Goal: Information Seeking & Learning: Learn about a topic

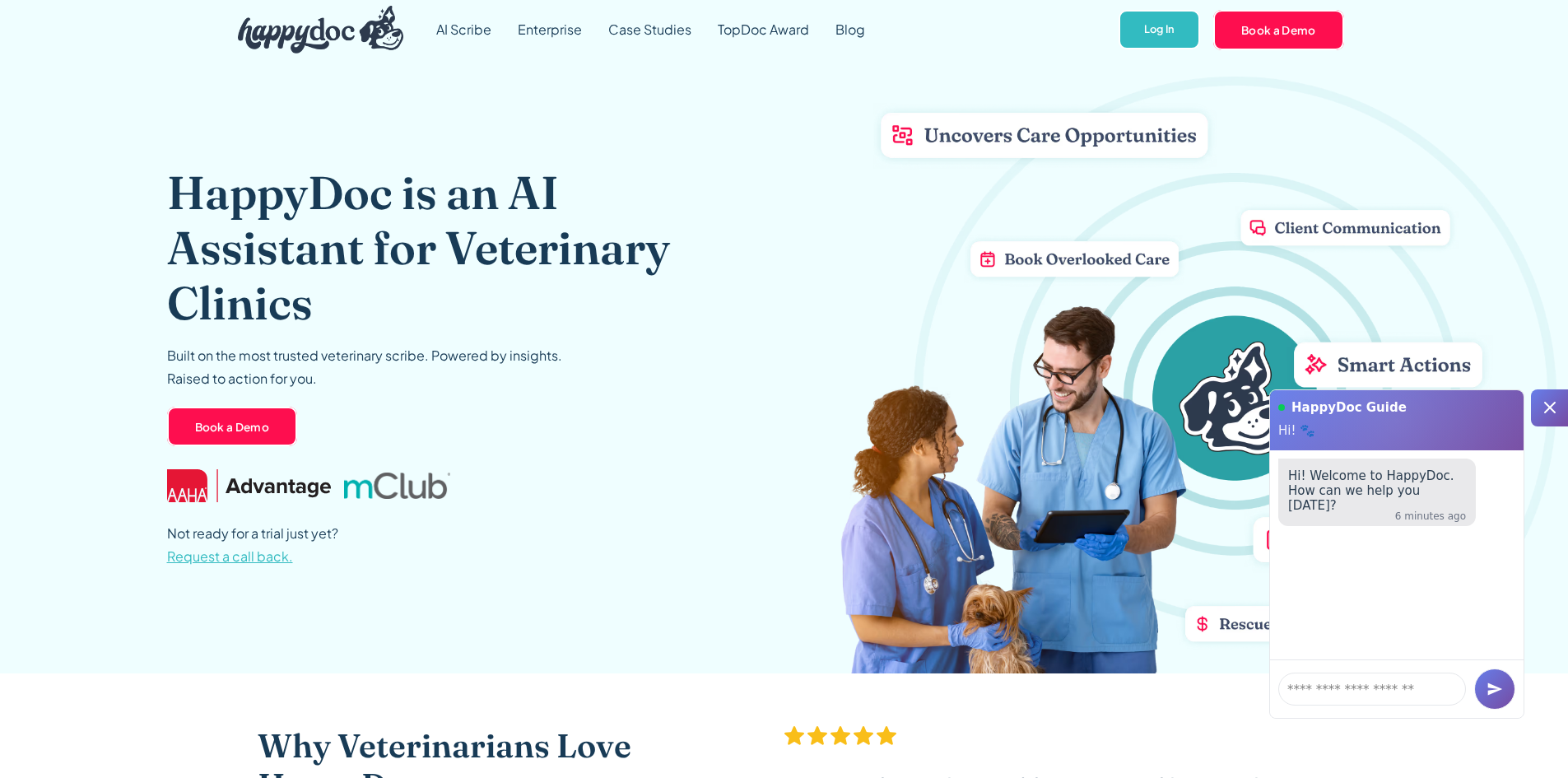
click at [1553, 406] on icon at bounding box center [1550, 407] width 12 height 12
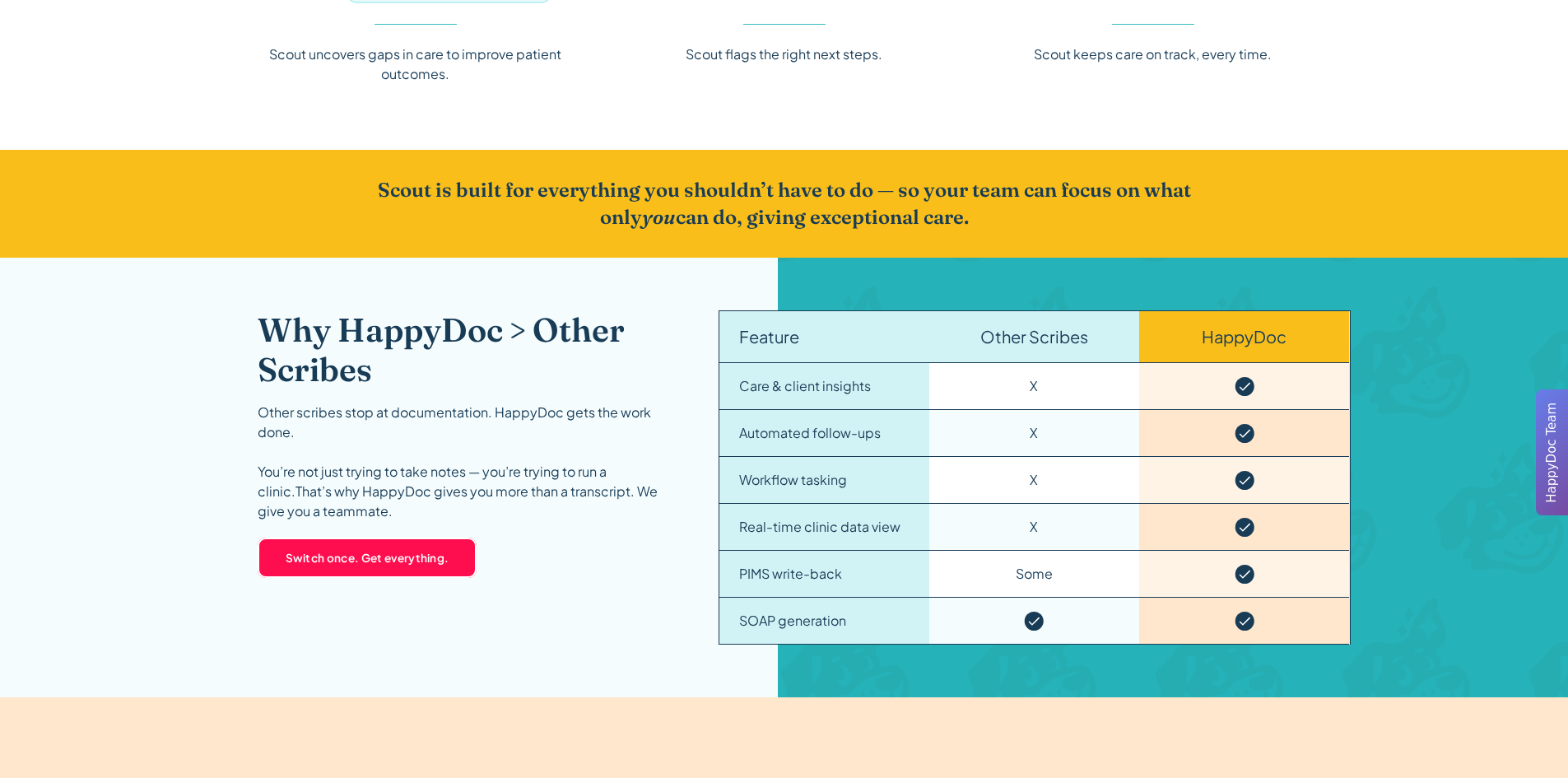
scroll to position [2306, 0]
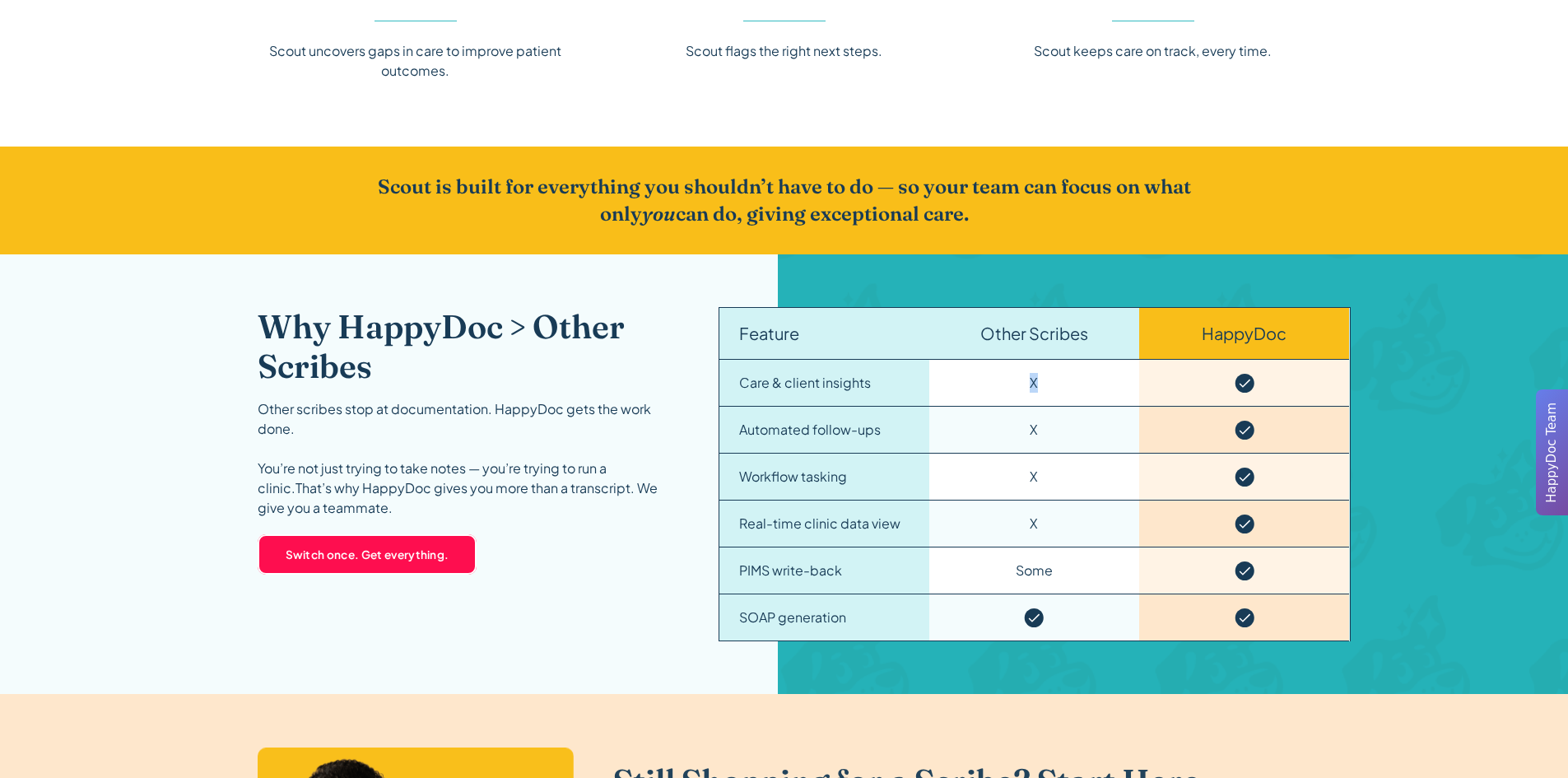
click at [1074, 391] on div "X" at bounding box center [1033, 384] width 209 height 47
drag, startPoint x: 1202, startPoint y: 383, endPoint x: 1274, endPoint y: 395, distance: 73.0
click at [1272, 395] on div at bounding box center [1244, 384] width 209 height 47
click at [1278, 404] on div at bounding box center [1244, 384] width 209 height 47
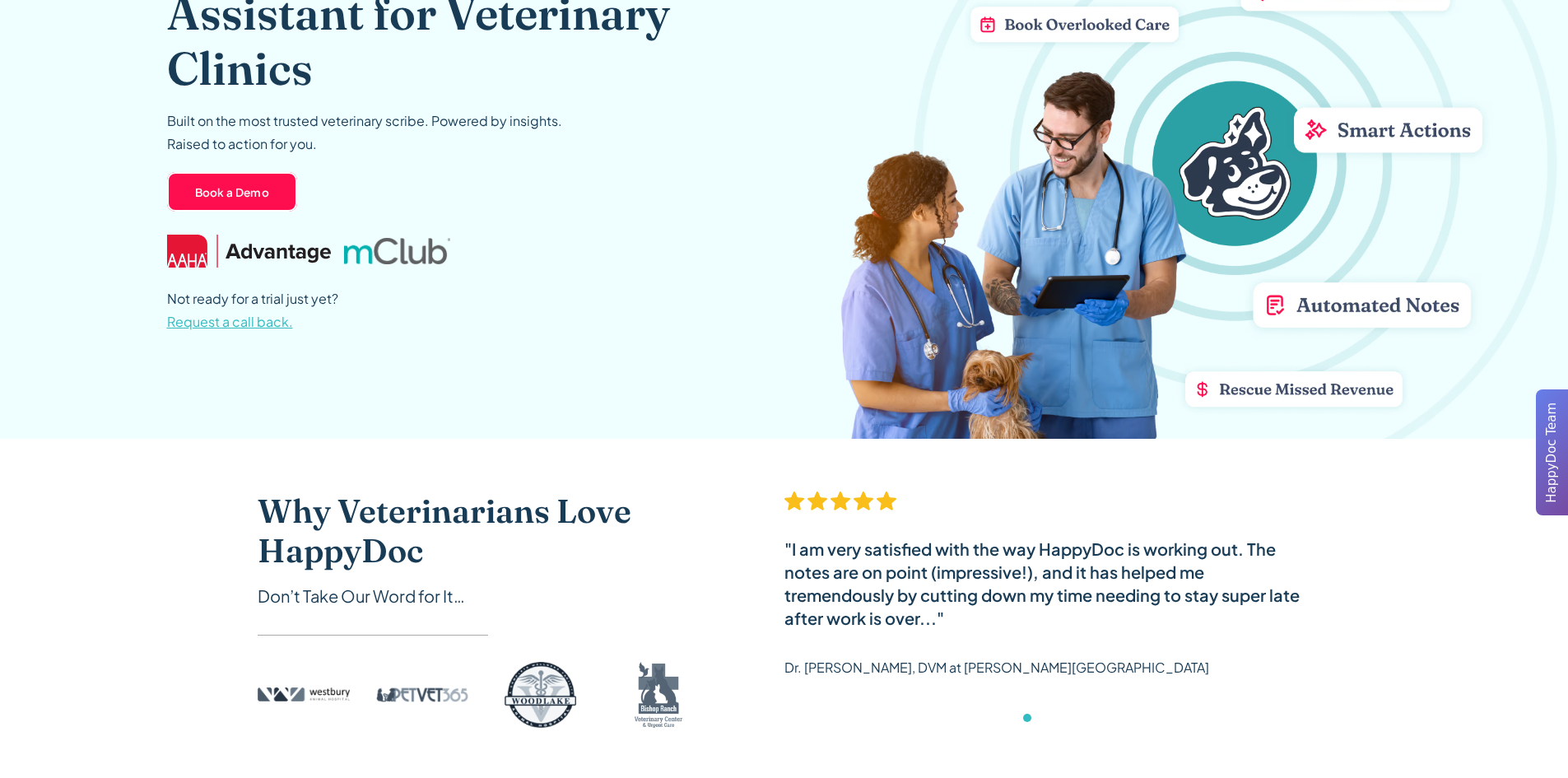
scroll to position [0, 0]
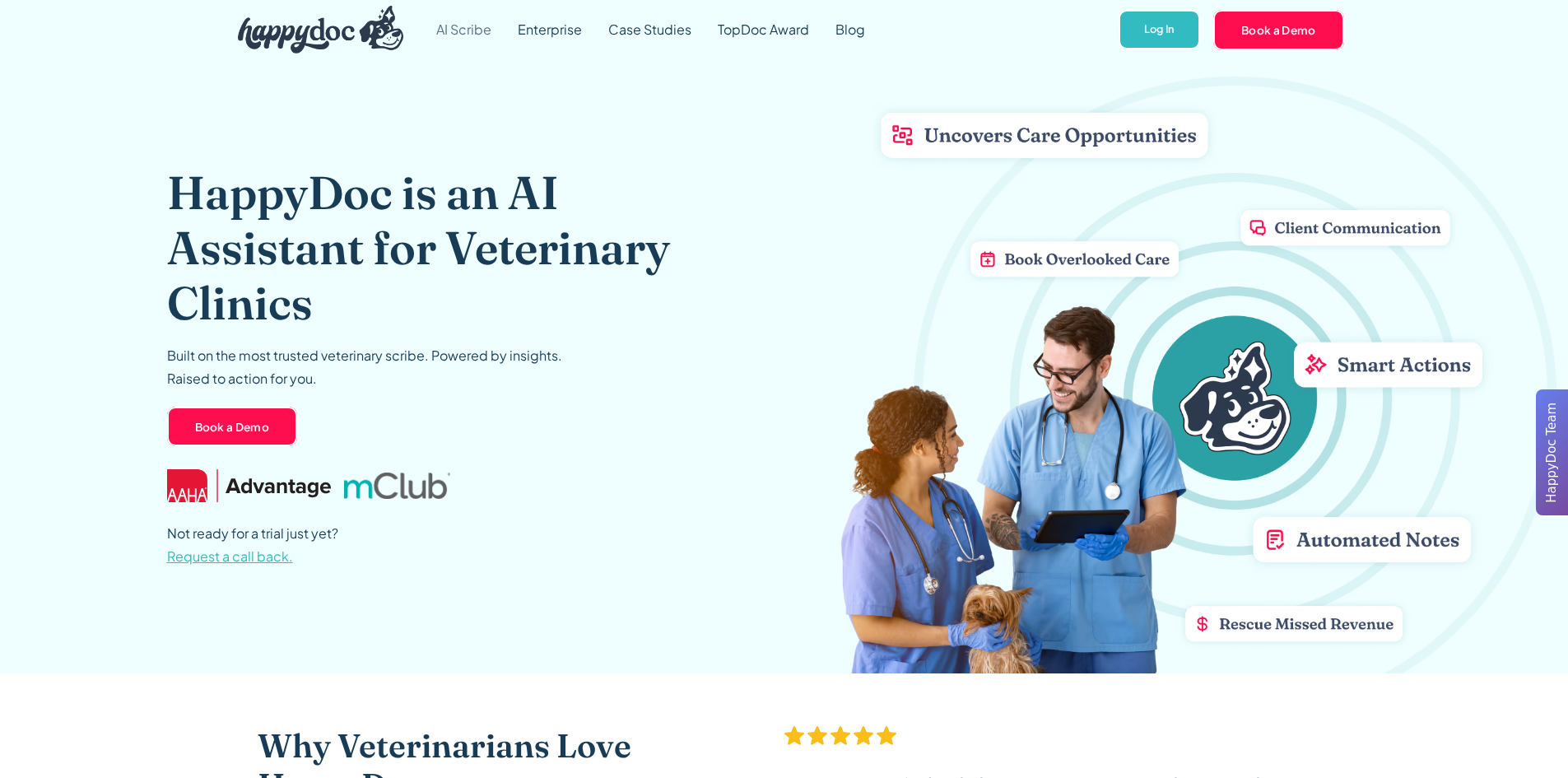
click at [482, 24] on link "AI Scribe" at bounding box center [463, 29] width 81 height 59
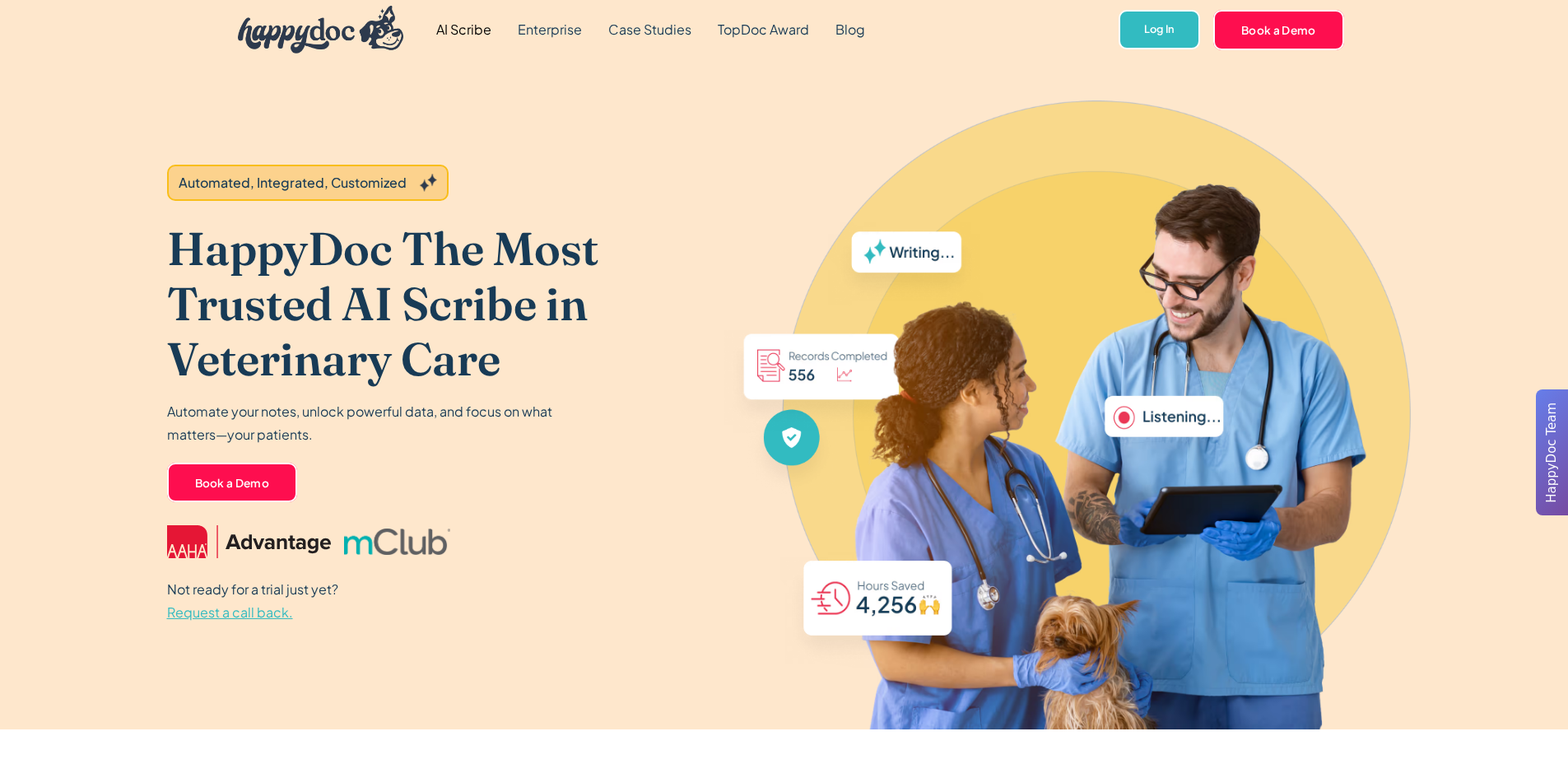
drag, startPoint x: 1249, startPoint y: 170, endPoint x: 1223, endPoint y: 183, distance: 29.1
click at [1249, 170] on img at bounding box center [1031, 445] width 740 height 568
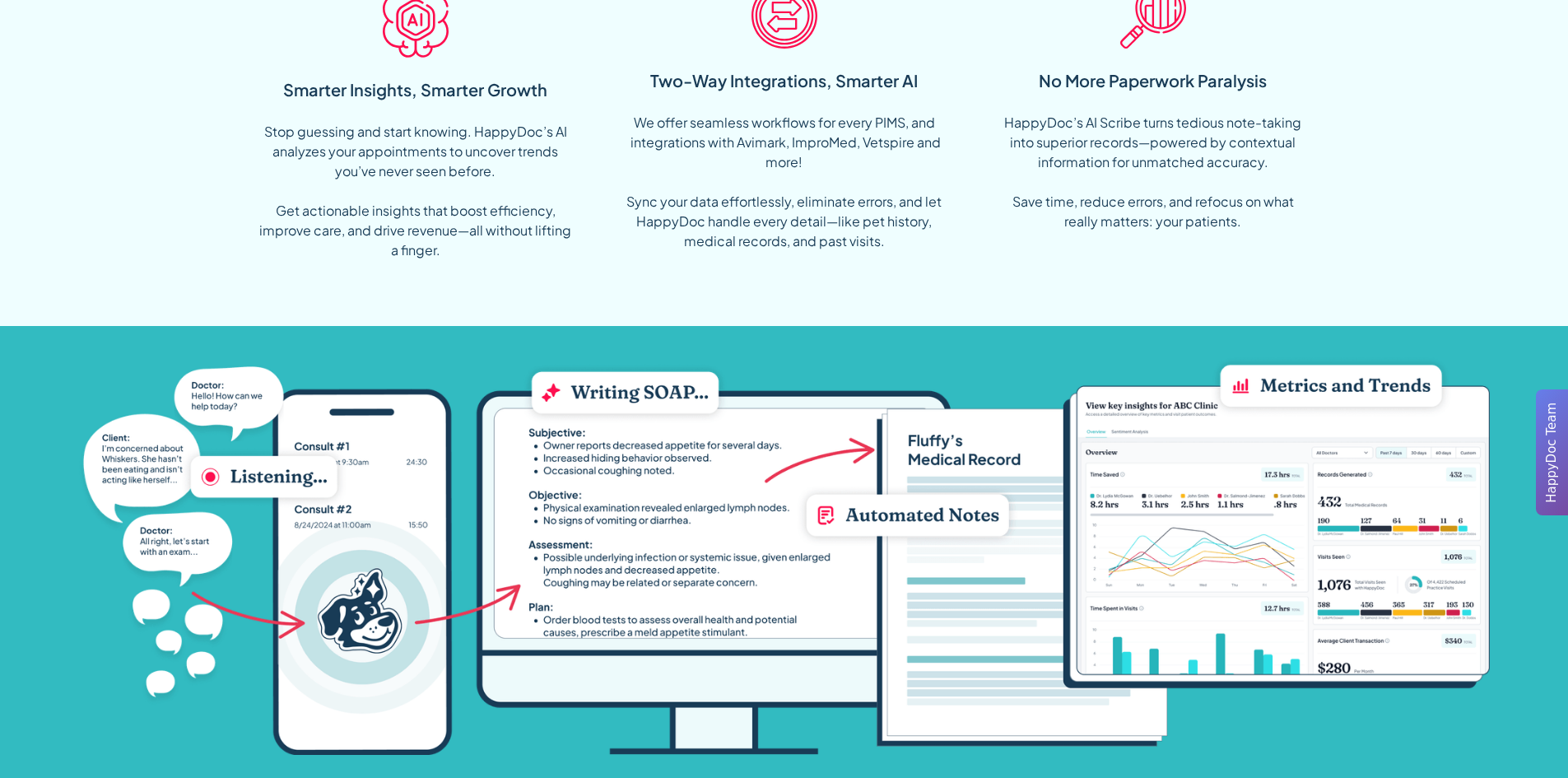
scroll to position [1400, 0]
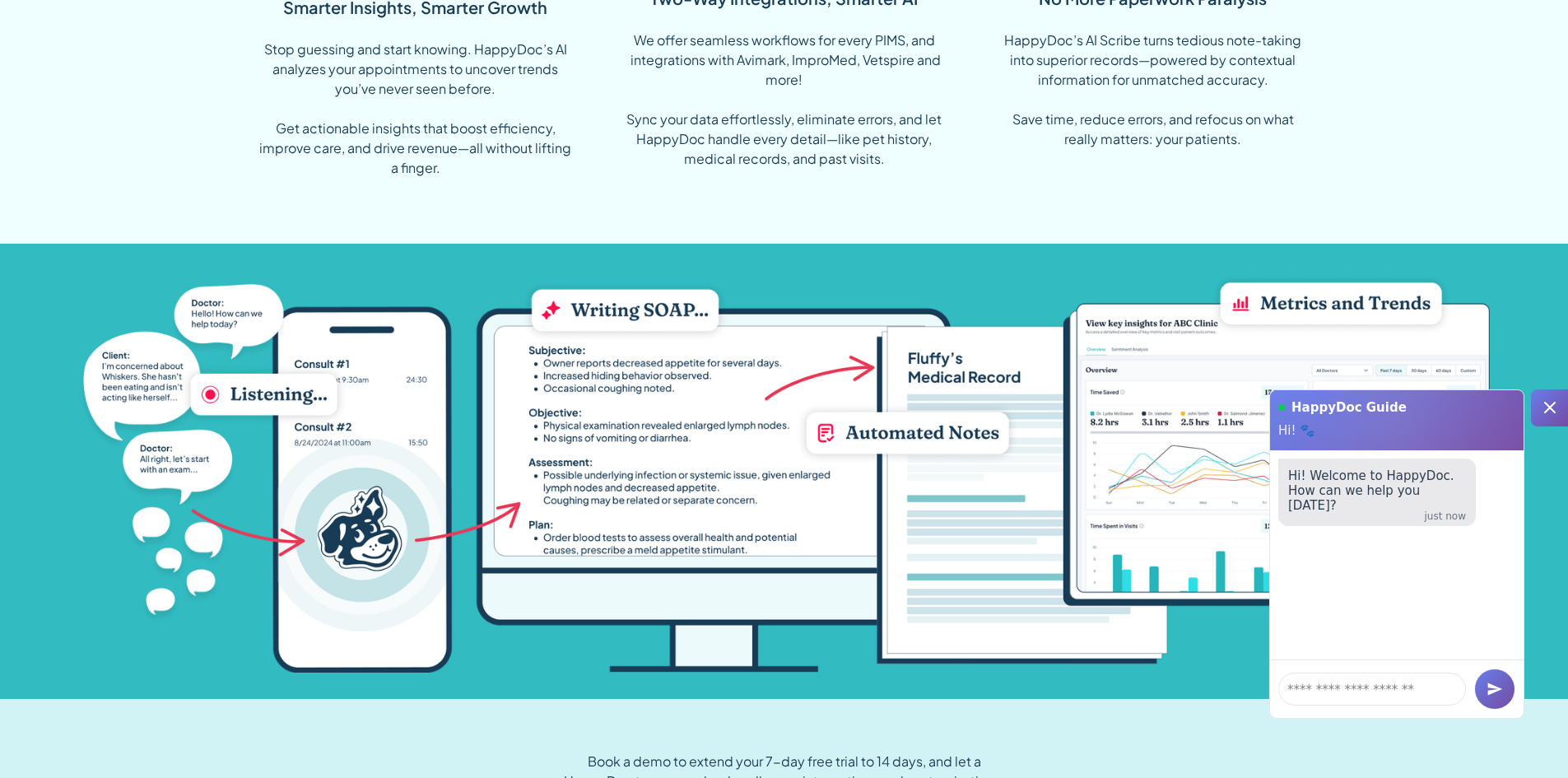
click at [1555, 425] on div at bounding box center [1549, 408] width 37 height 37
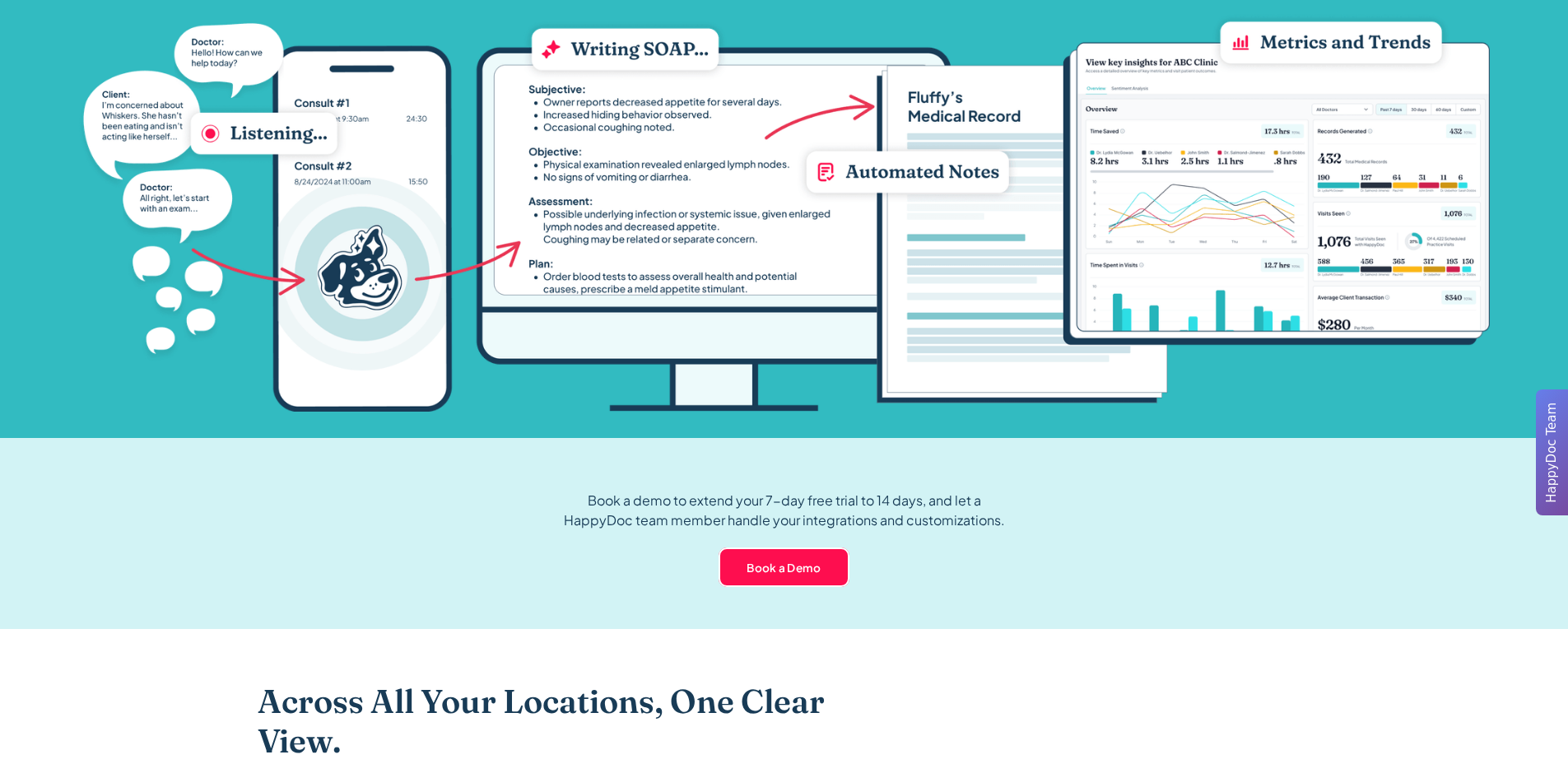
scroll to position [1564, 0]
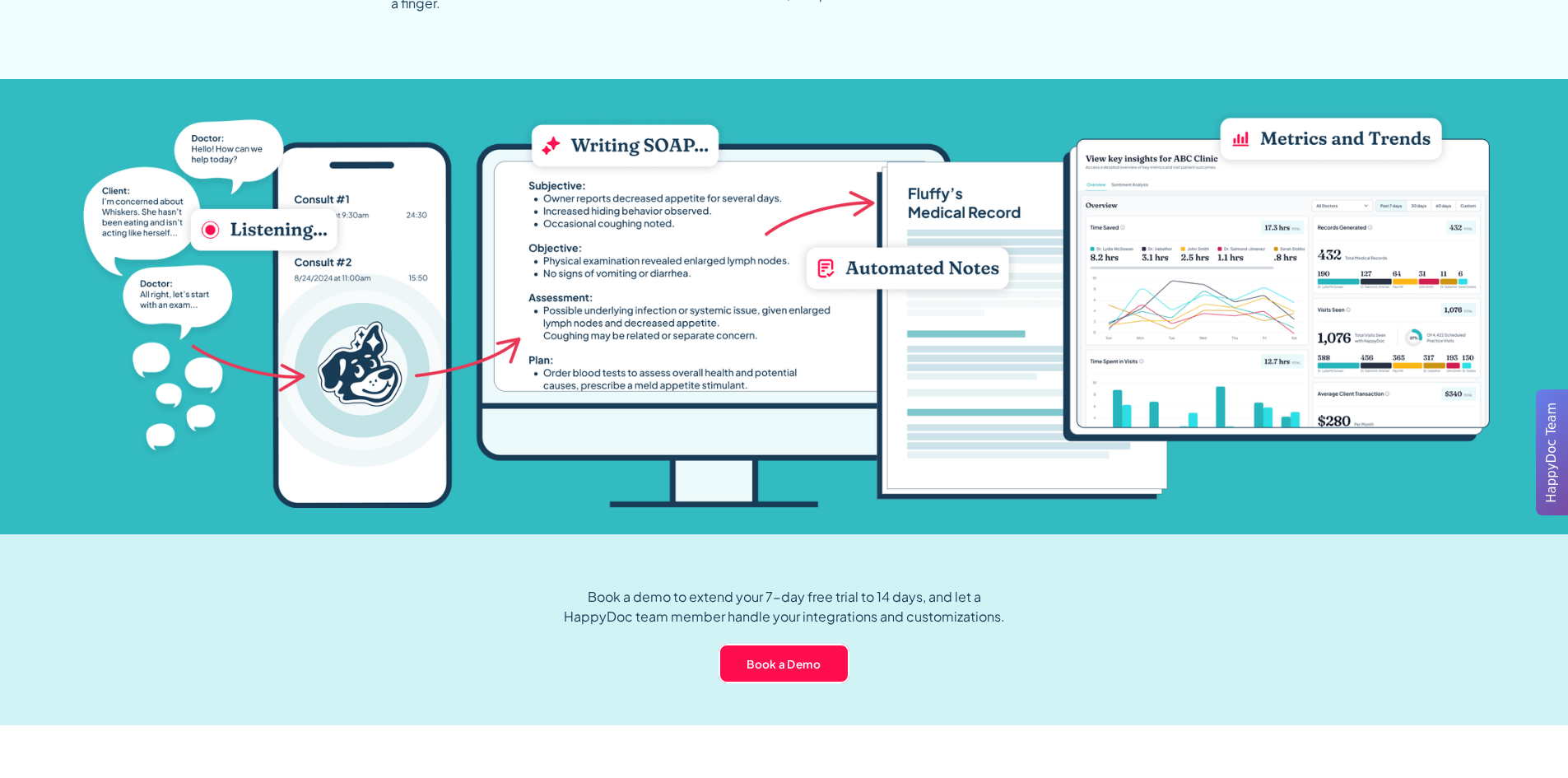
click at [1172, 229] on img at bounding box center [784, 307] width 1411 height 403
drag, startPoint x: 1189, startPoint y: 279, endPoint x: 1196, endPoint y: 324, distance: 45.5
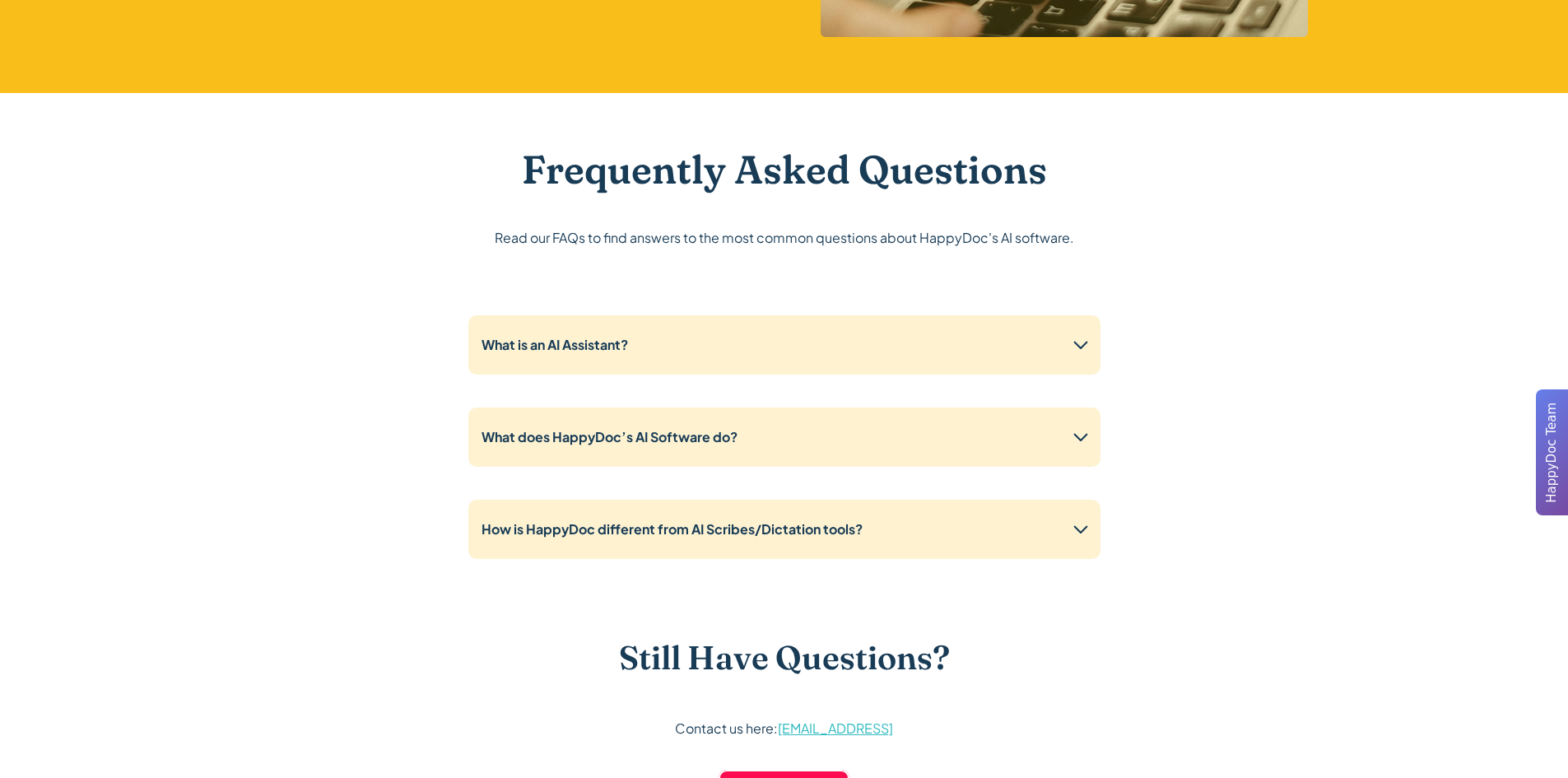
scroll to position [4097, 0]
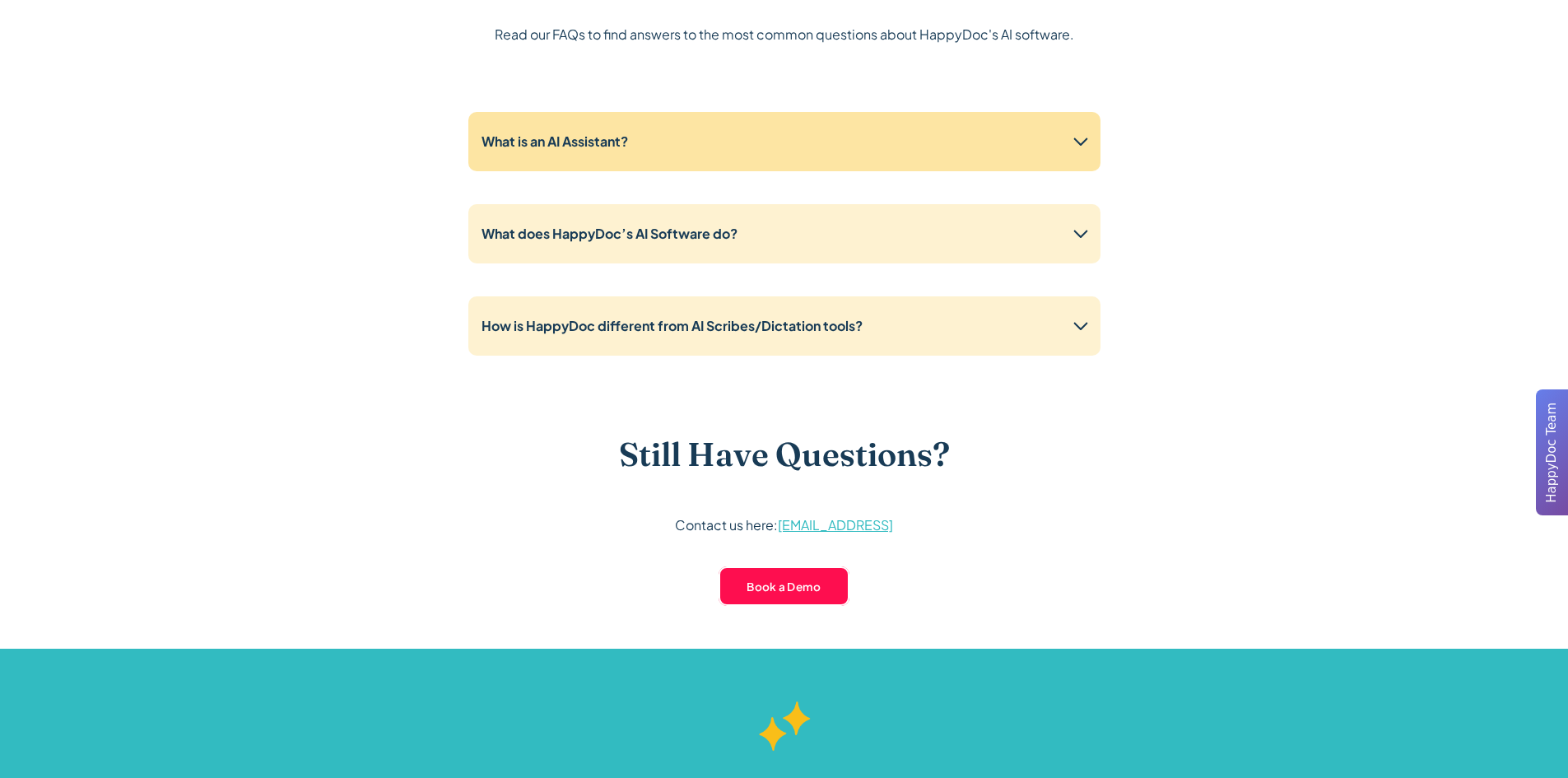
click at [814, 133] on div "What is an AI Assistant?" at bounding box center [784, 141] width 632 height 59
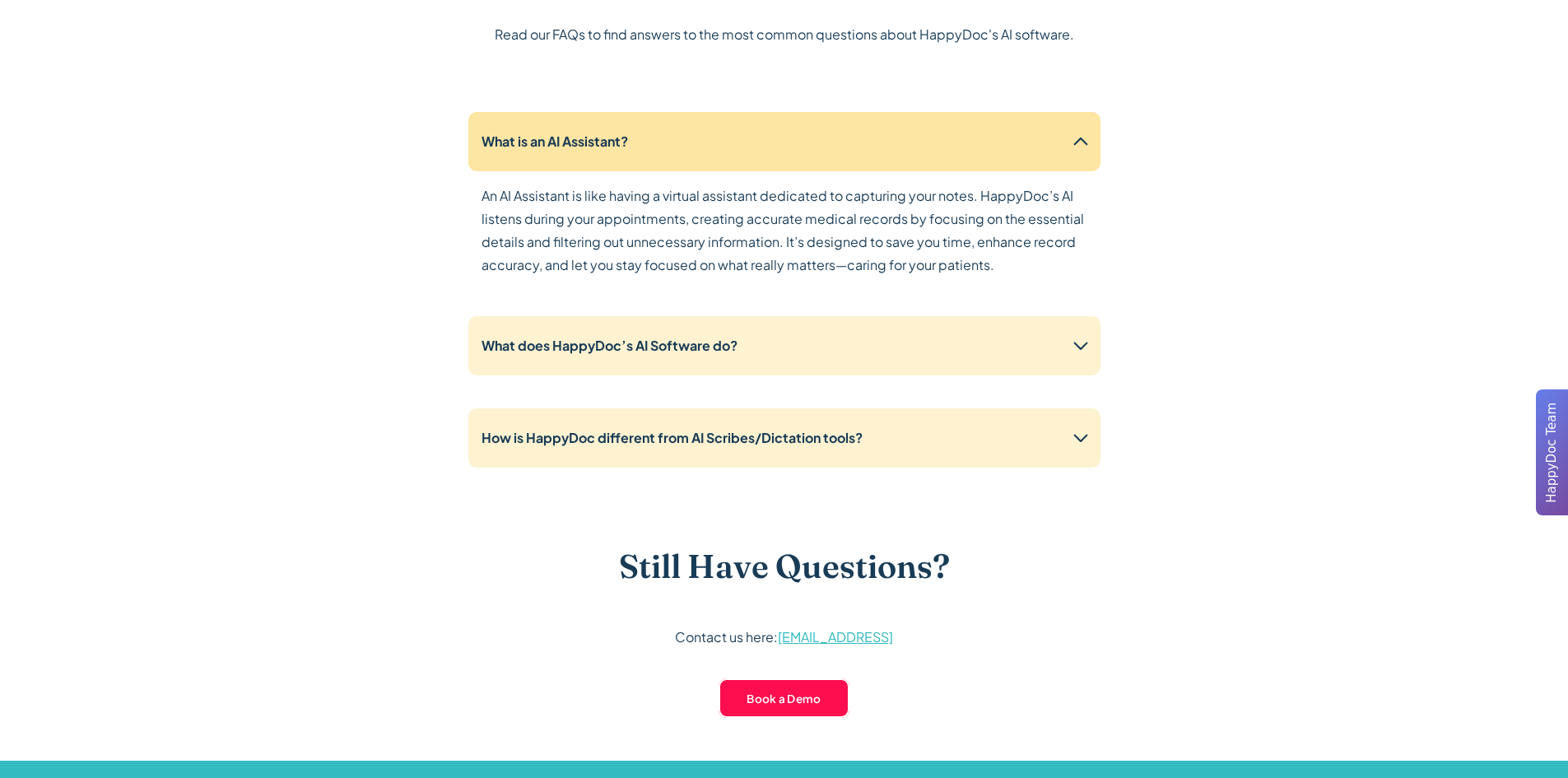
click at [814, 133] on div "What is an AI Assistant?" at bounding box center [784, 141] width 632 height 59
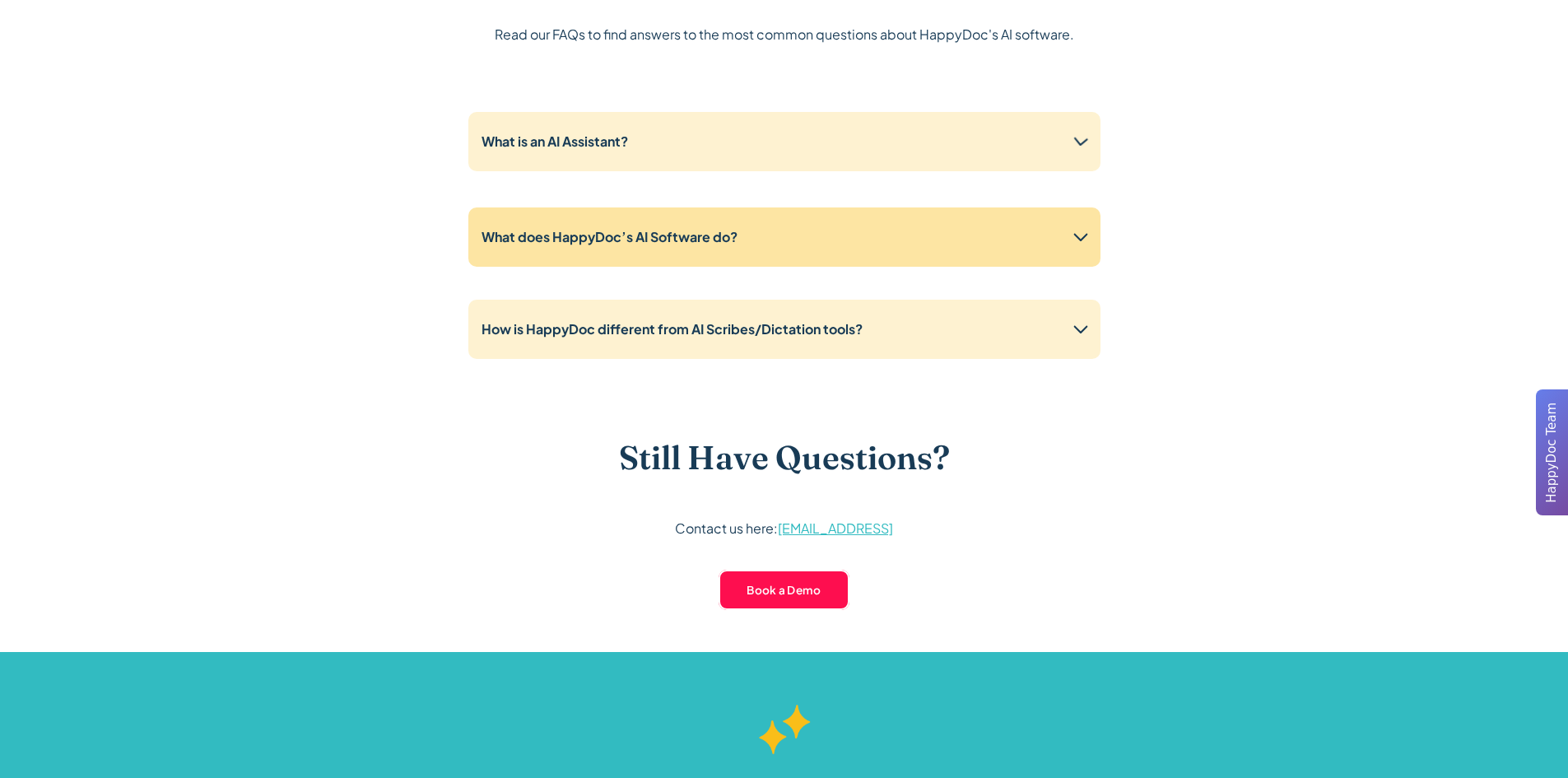
click at [831, 211] on div "What does HappyDoc’s AI Software do?" at bounding box center [784, 237] width 632 height 59
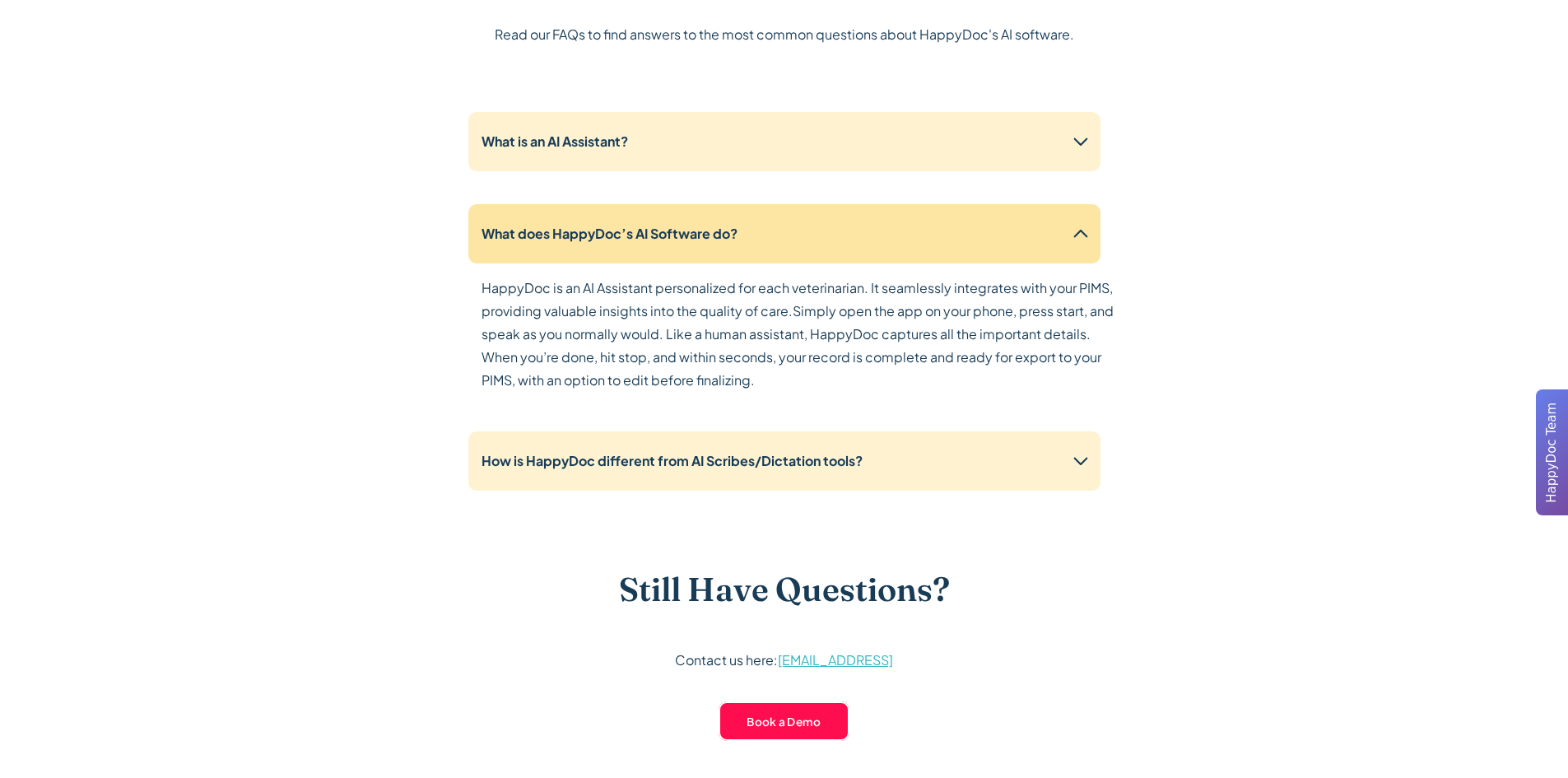
click at [831, 212] on div "What does HappyDoc’s AI Software do?" at bounding box center [784, 233] width 632 height 59
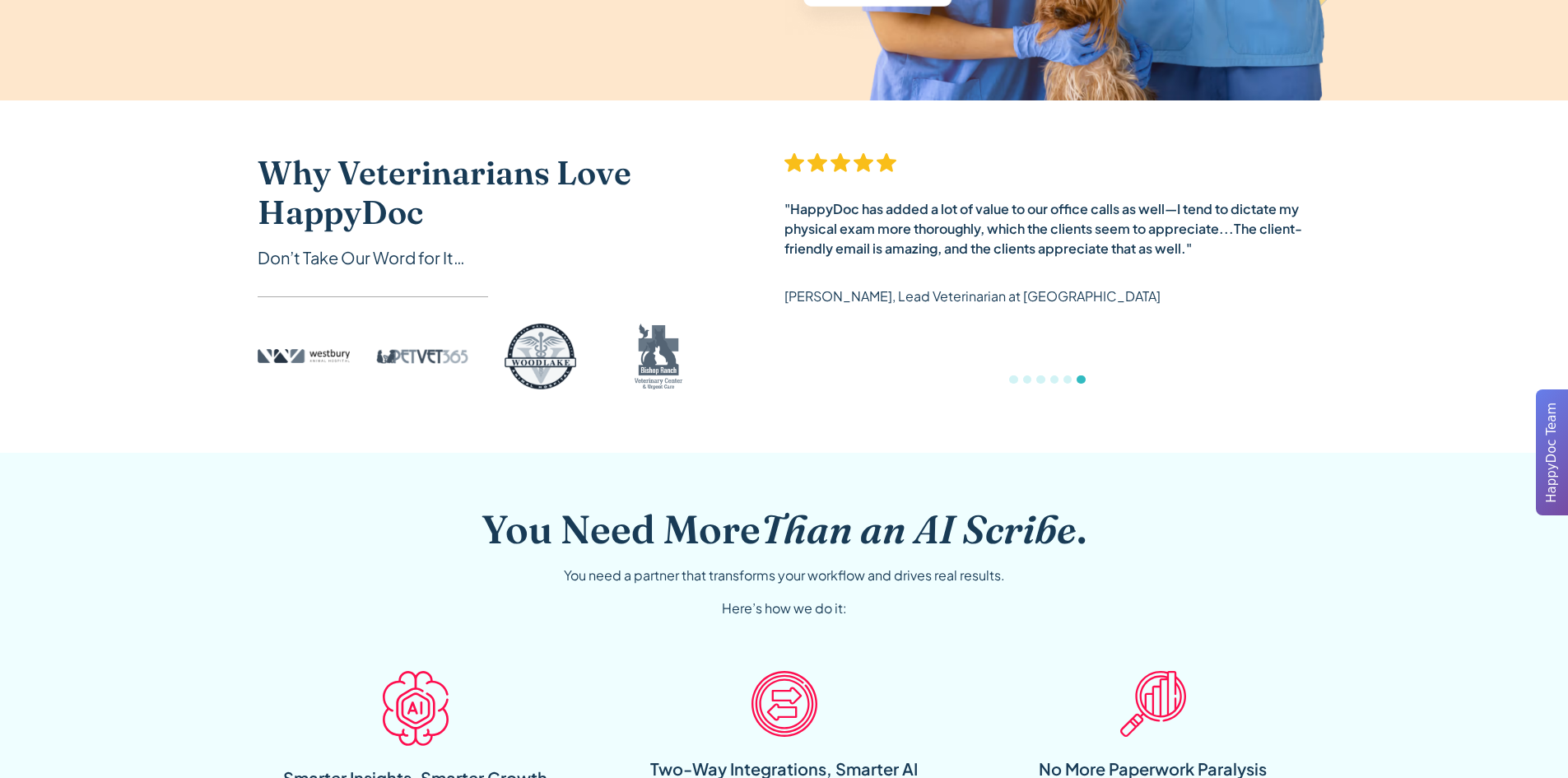
scroll to position [0, 0]
